Goal: Task Accomplishment & Management: Use online tool/utility

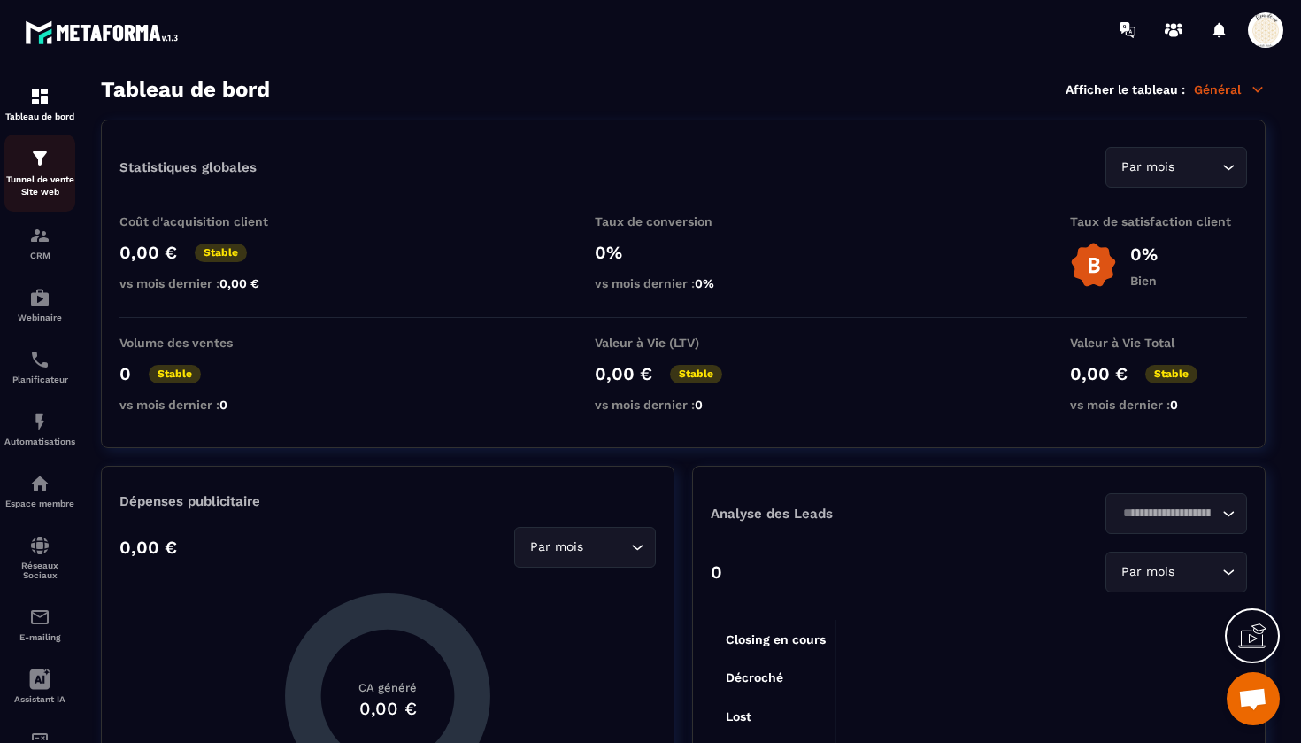
click at [46, 181] on p "Tunnel de vente Site web" at bounding box center [39, 185] width 71 height 25
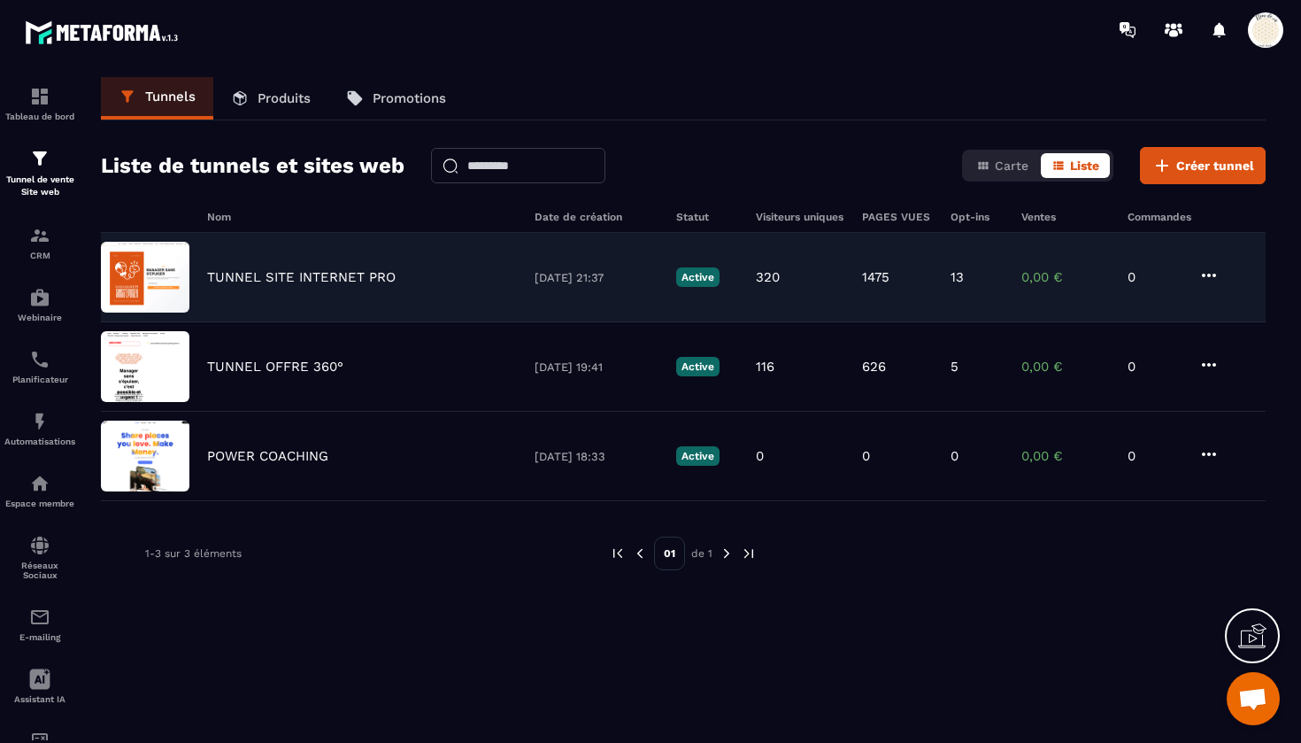
click at [310, 280] on p "TUNNEL SITE INTERNET PRO" at bounding box center [301, 277] width 189 height 16
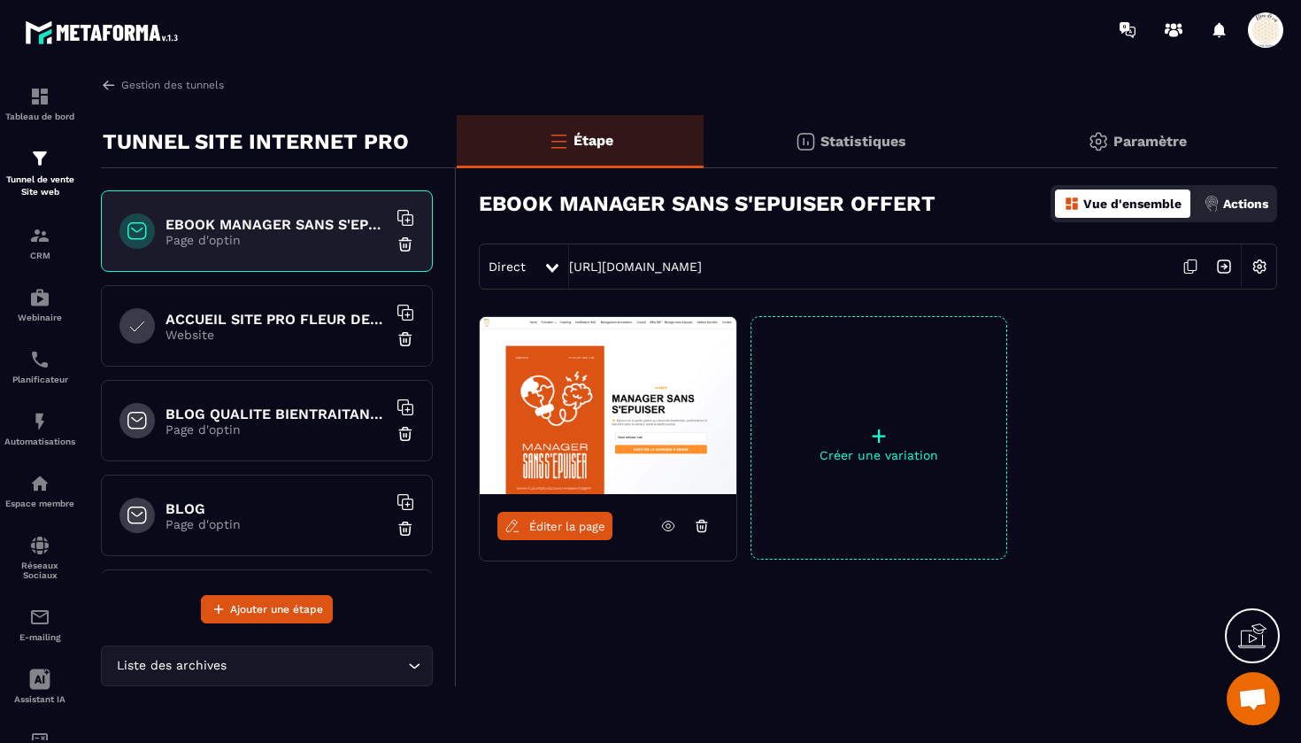
click at [296, 343] on div "ACCUEIL SITE PRO FLEUR DE VIE Website" at bounding box center [267, 325] width 332 height 81
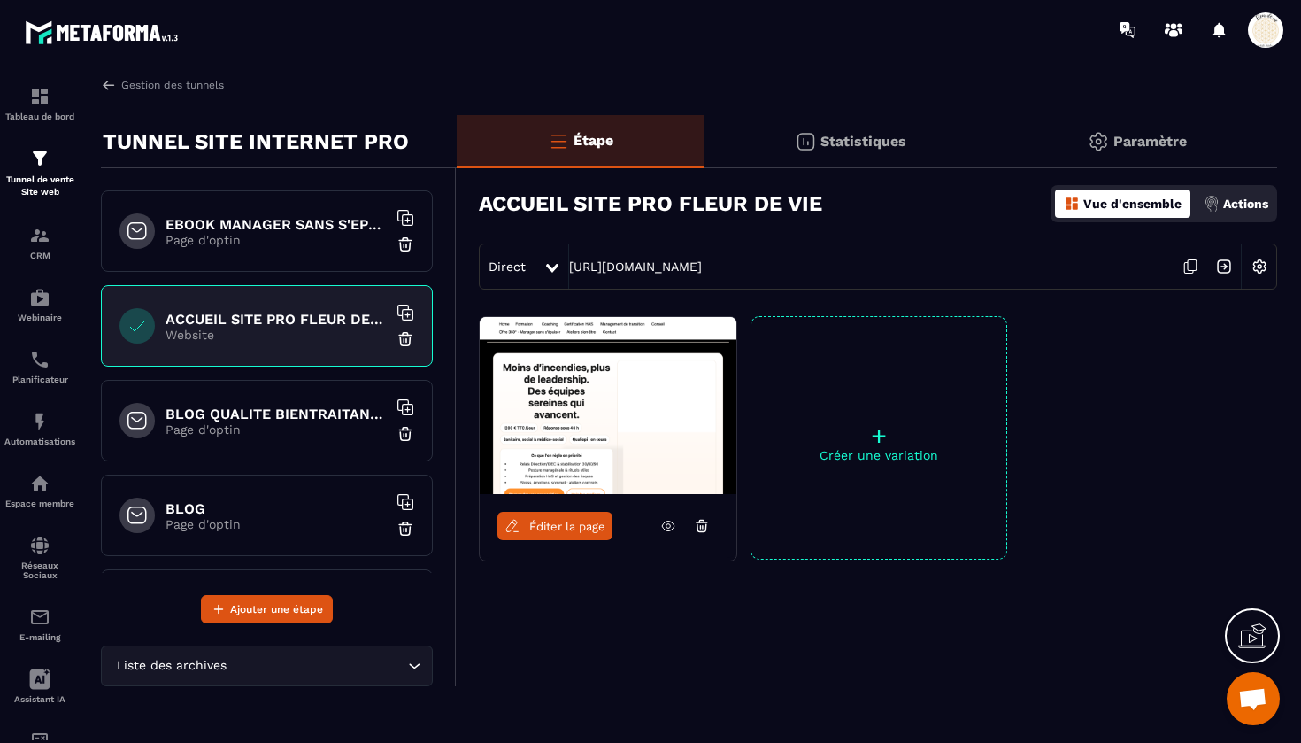
click at [1192, 261] on icon at bounding box center [1191, 267] width 34 height 34
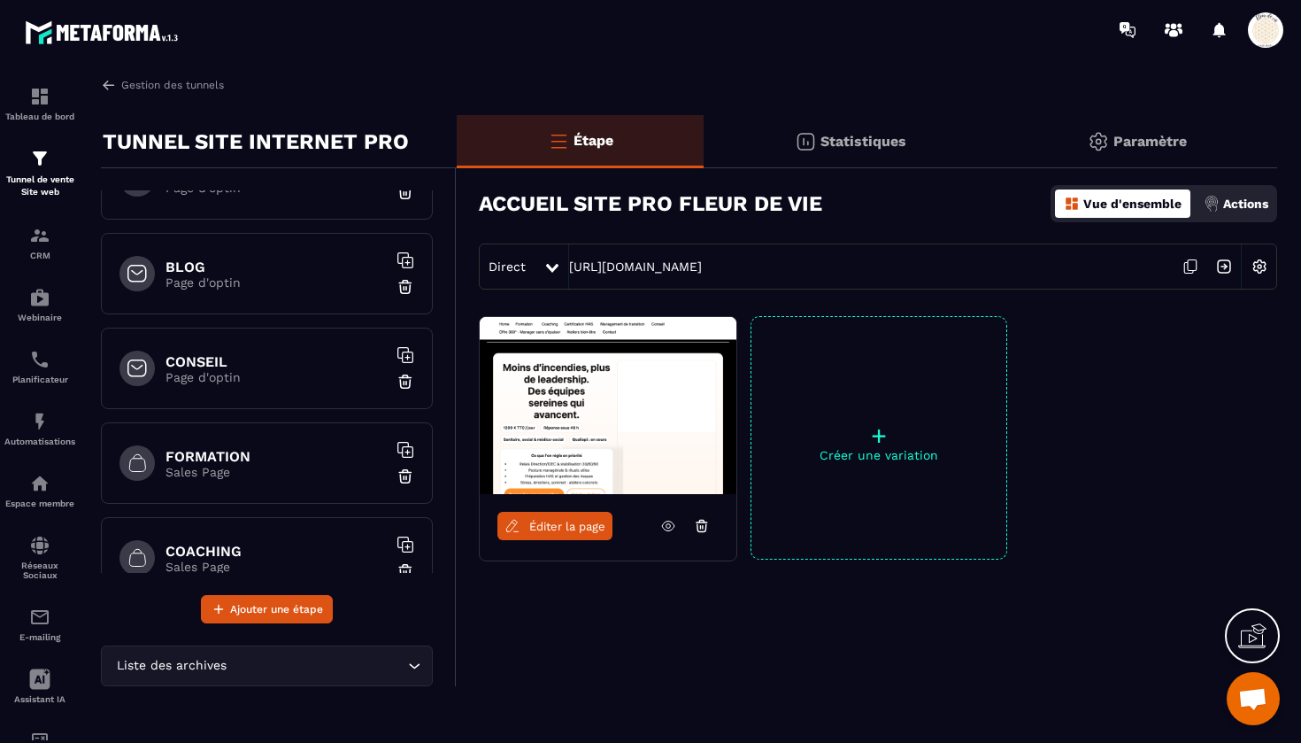
scroll to position [247, 0]
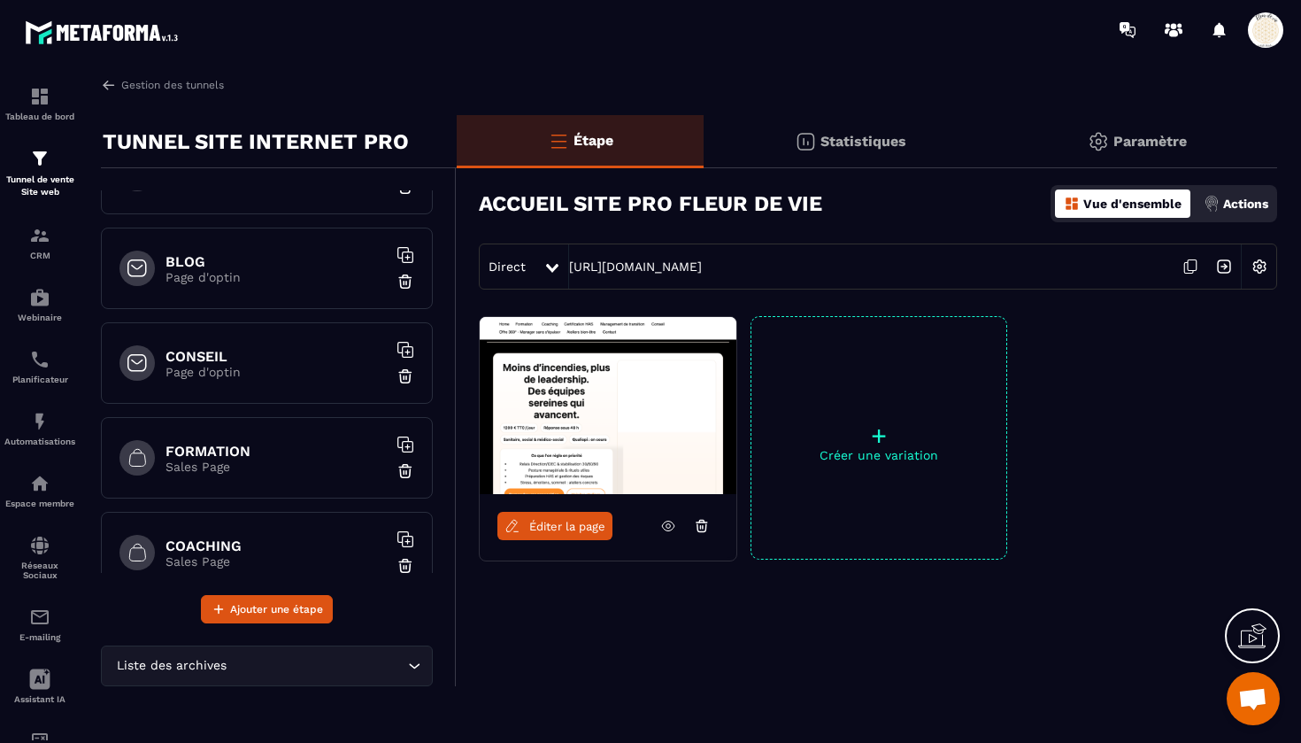
click at [253, 476] on div "FORMATION Sales Page" at bounding box center [267, 457] width 332 height 81
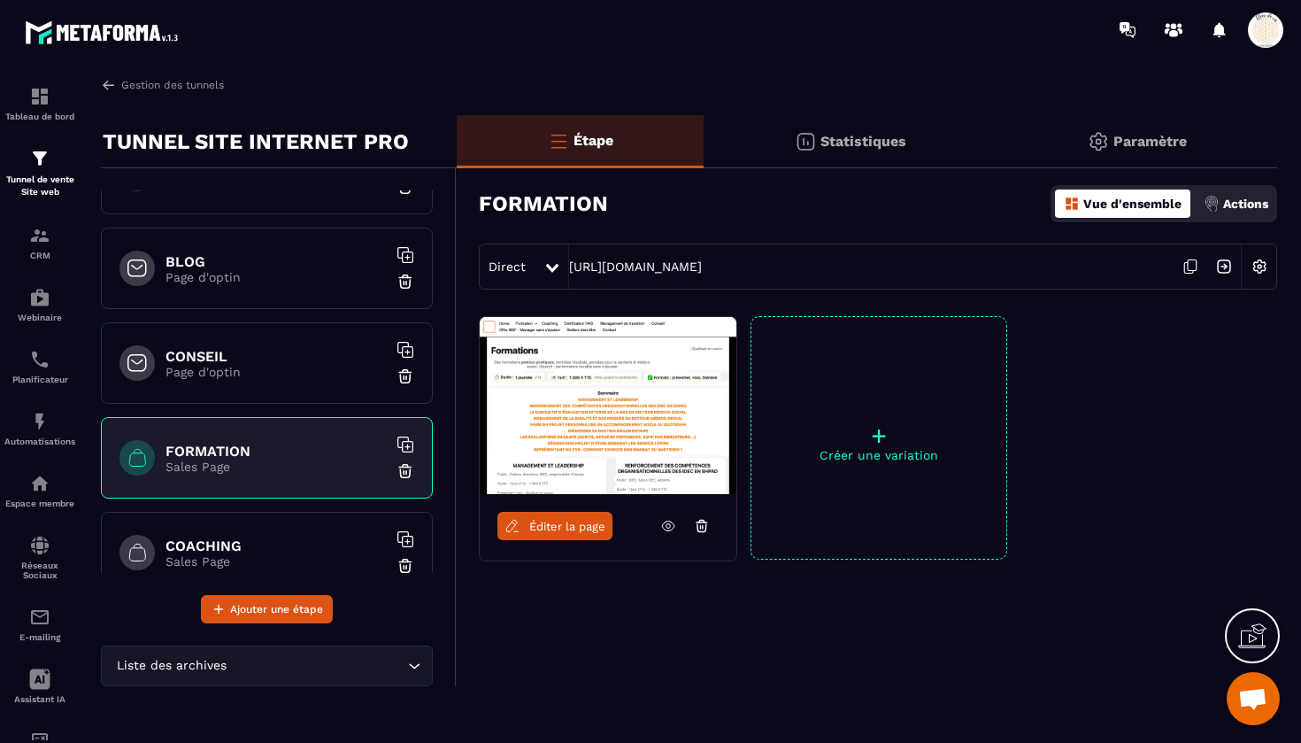
click at [565, 532] on span "Éditer la page" at bounding box center [567, 525] width 76 height 13
